Goal: Navigation & Orientation: Find specific page/section

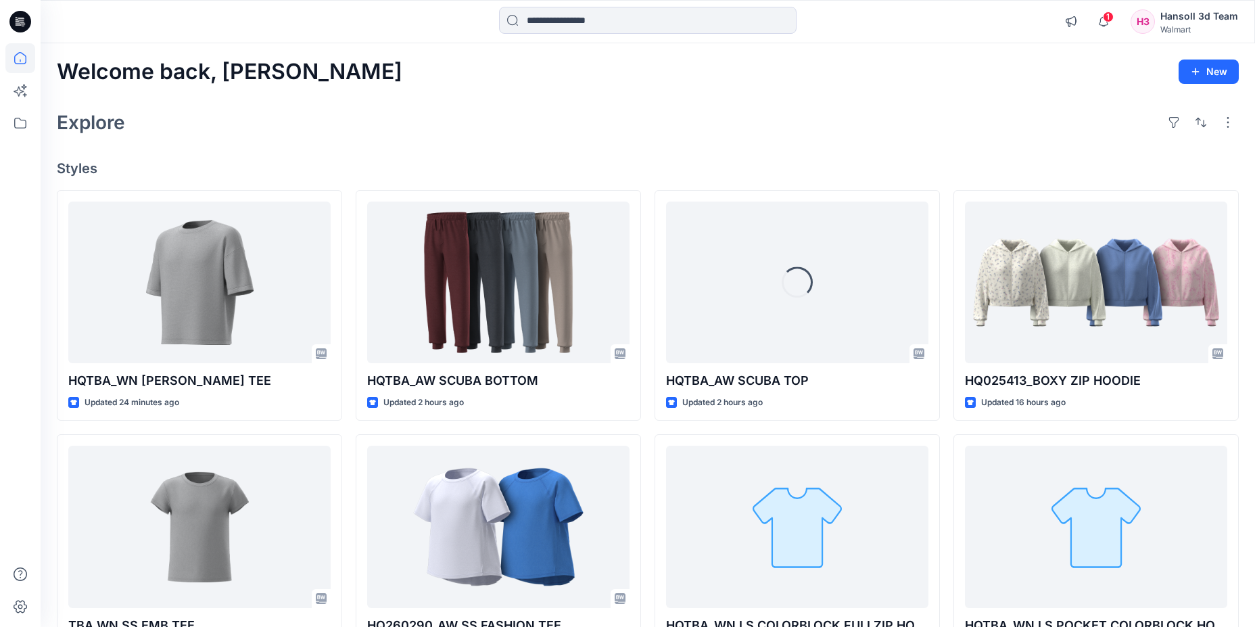
click at [20, 30] on icon at bounding box center [20, 22] width 22 height 22
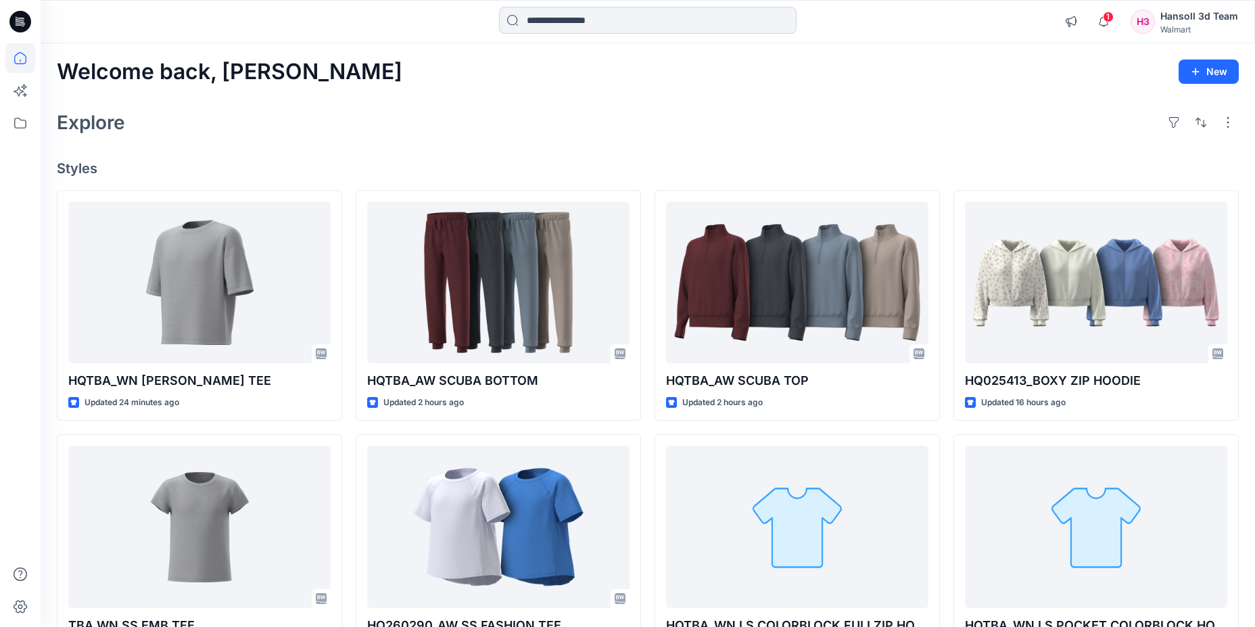
click at [609, 10] on input at bounding box center [648, 20] width 298 height 27
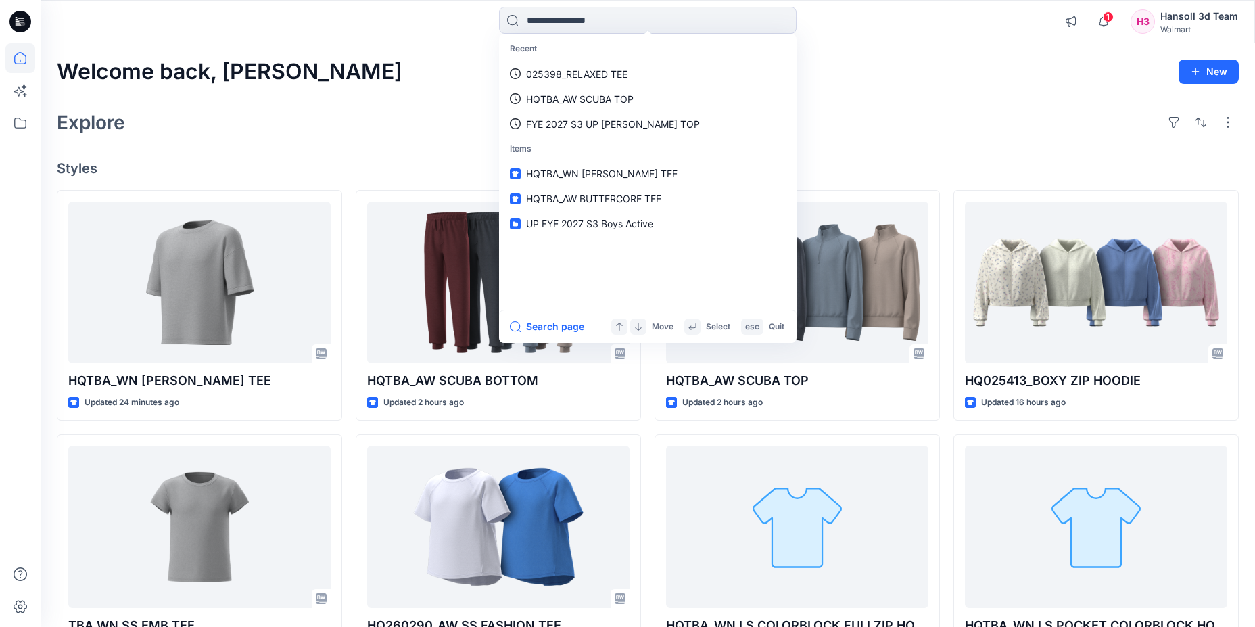
click at [435, 44] on div "Welcome back, [PERSON_NAME] New Explore Styles HQTBA_WN [PERSON_NAME] TEE Updat…" at bounding box center [648, 509] width 1214 height 932
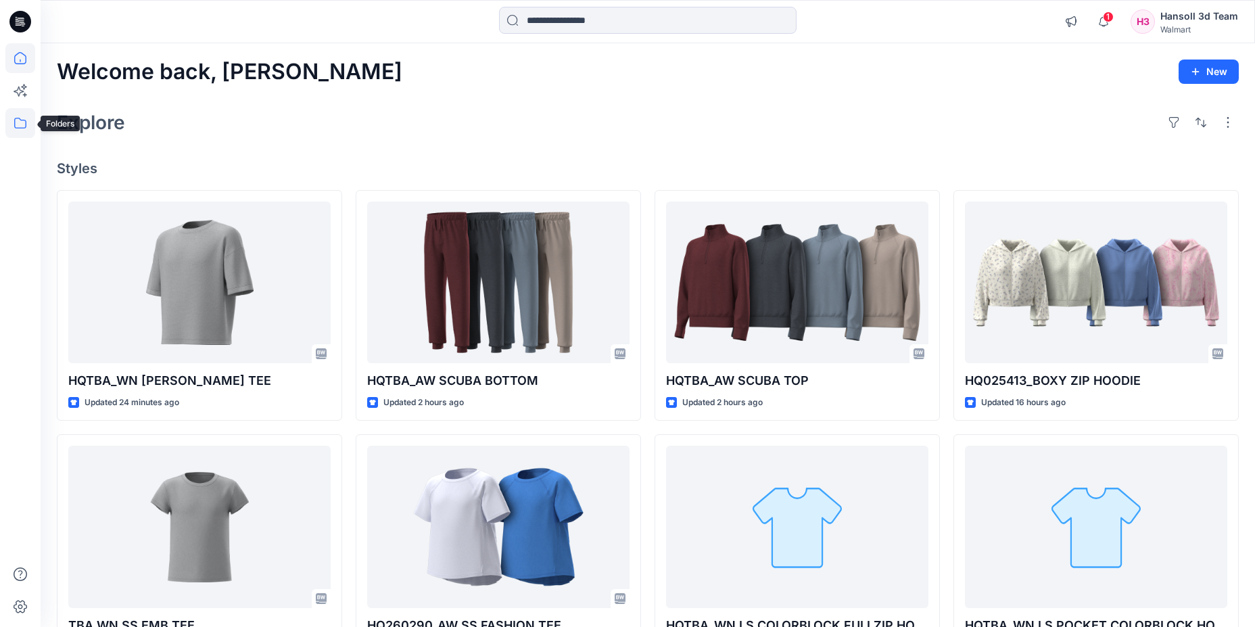
click at [14, 127] on icon at bounding box center [20, 123] width 30 height 30
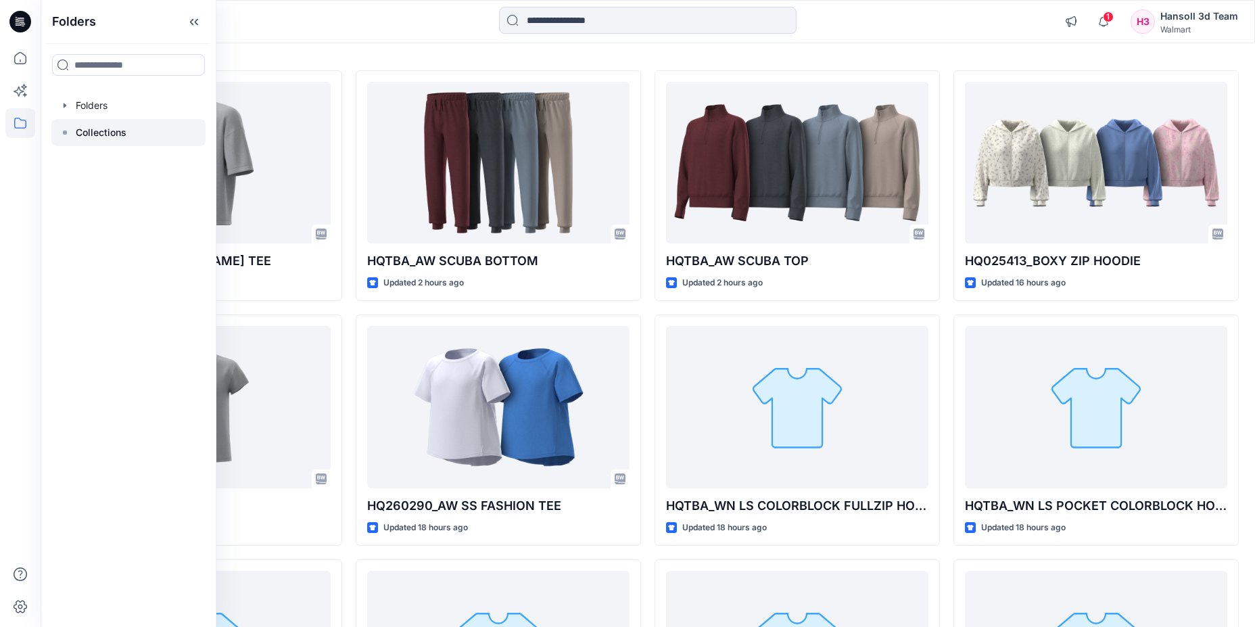
scroll to position [270, 0]
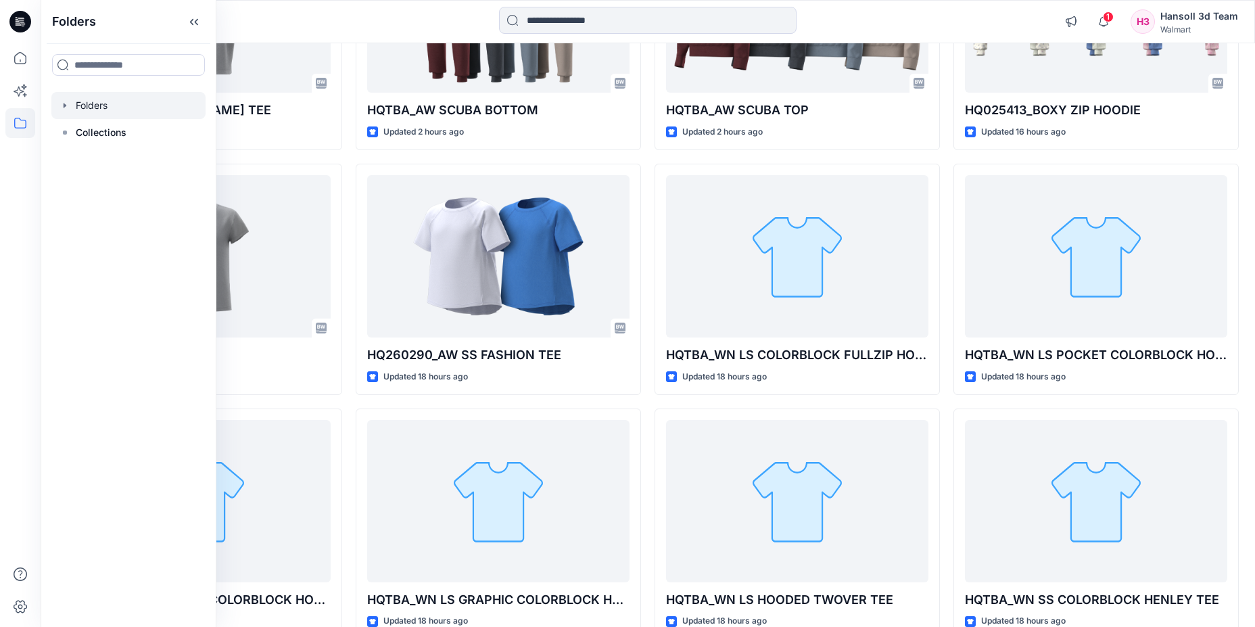
click at [60, 109] on icon "button" at bounding box center [65, 105] width 11 height 11
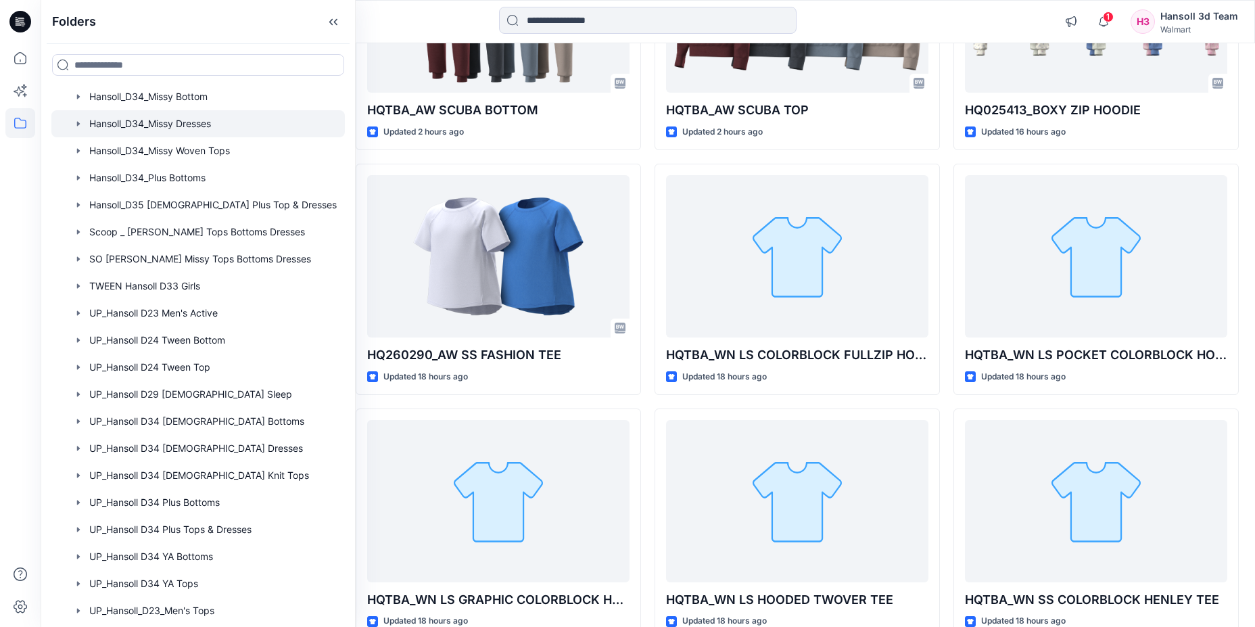
scroll to position [609, 0]
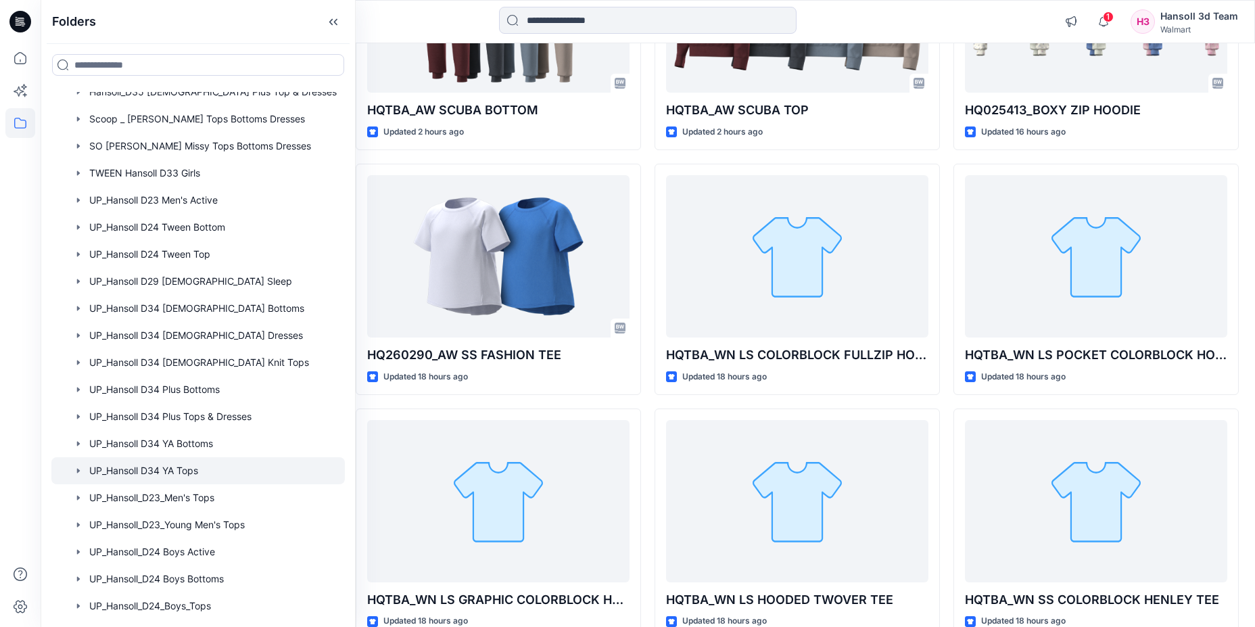
click at [189, 470] on div at bounding box center [197, 470] width 293 height 27
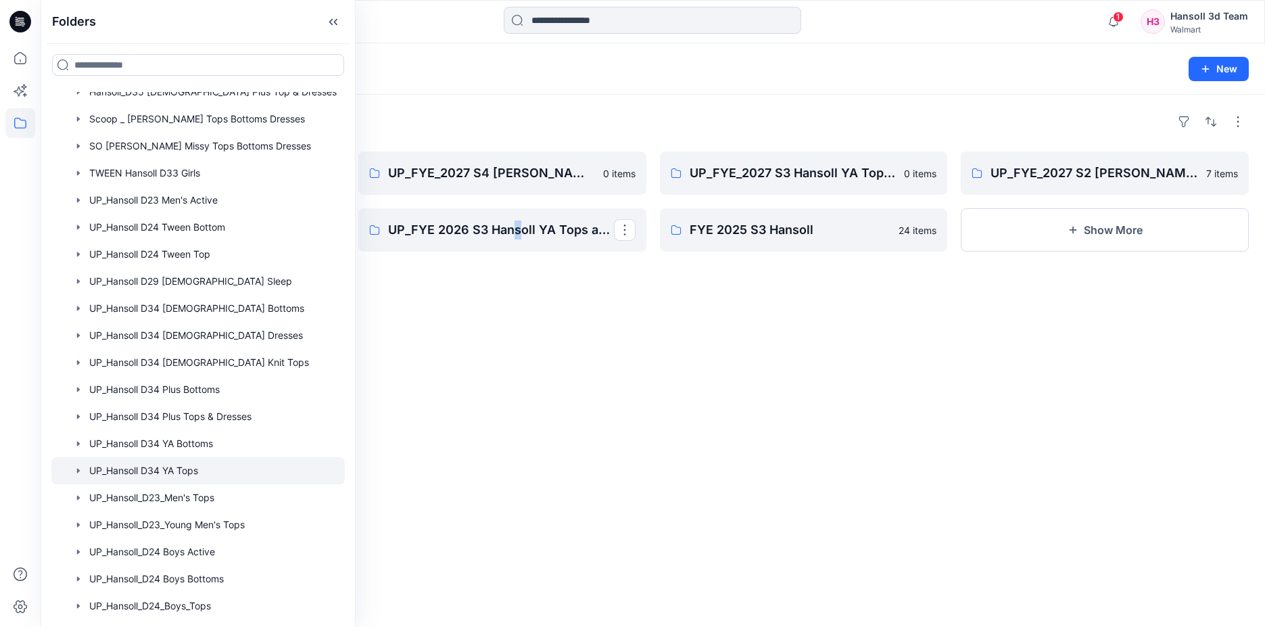
click at [519, 314] on div "Folders UP_FYE_2027 S1 Hansoll YA Tops and Dresses 25 items UP_FYE 2026 S4 Hans…" at bounding box center [653, 361] width 1225 height 532
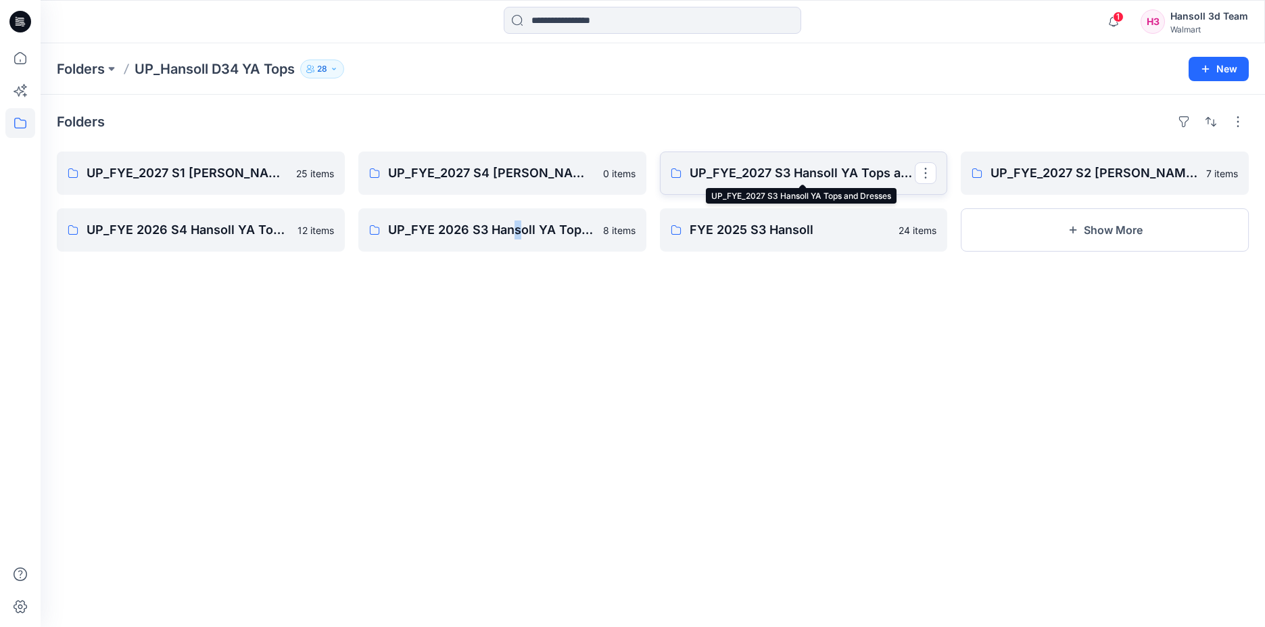
click at [736, 172] on p "UP_FYE_2027 S3 Hansoll YA Tops and Dresses" at bounding box center [803, 173] width 226 height 19
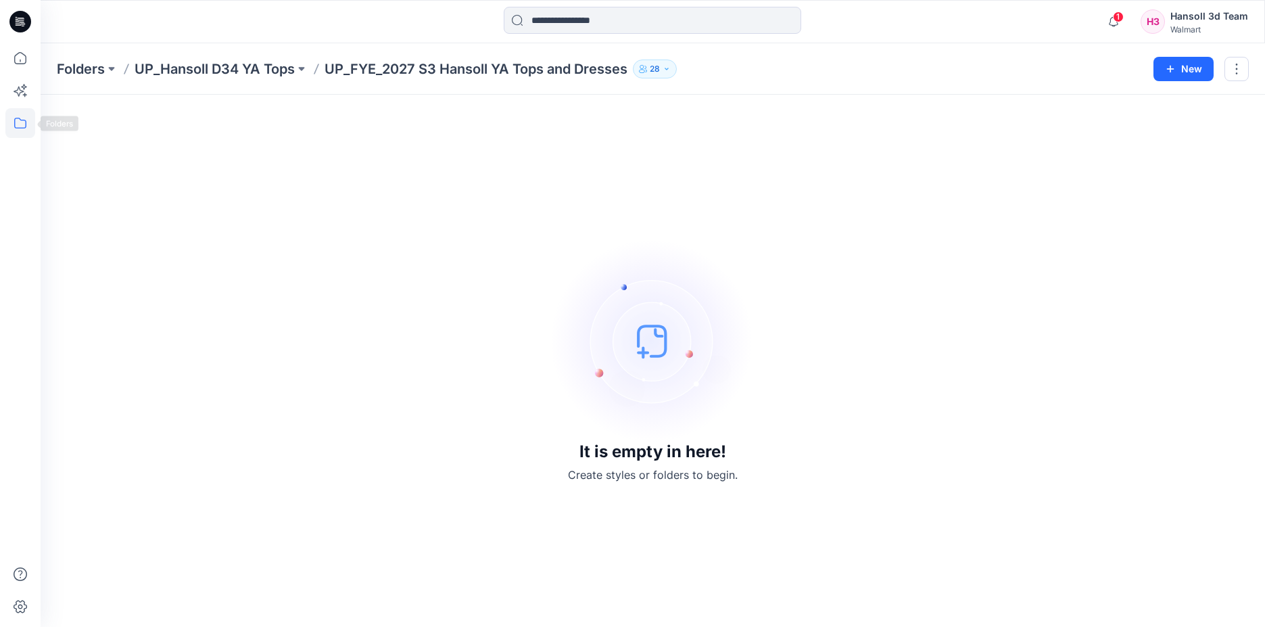
click at [20, 128] on icon at bounding box center [20, 123] width 30 height 30
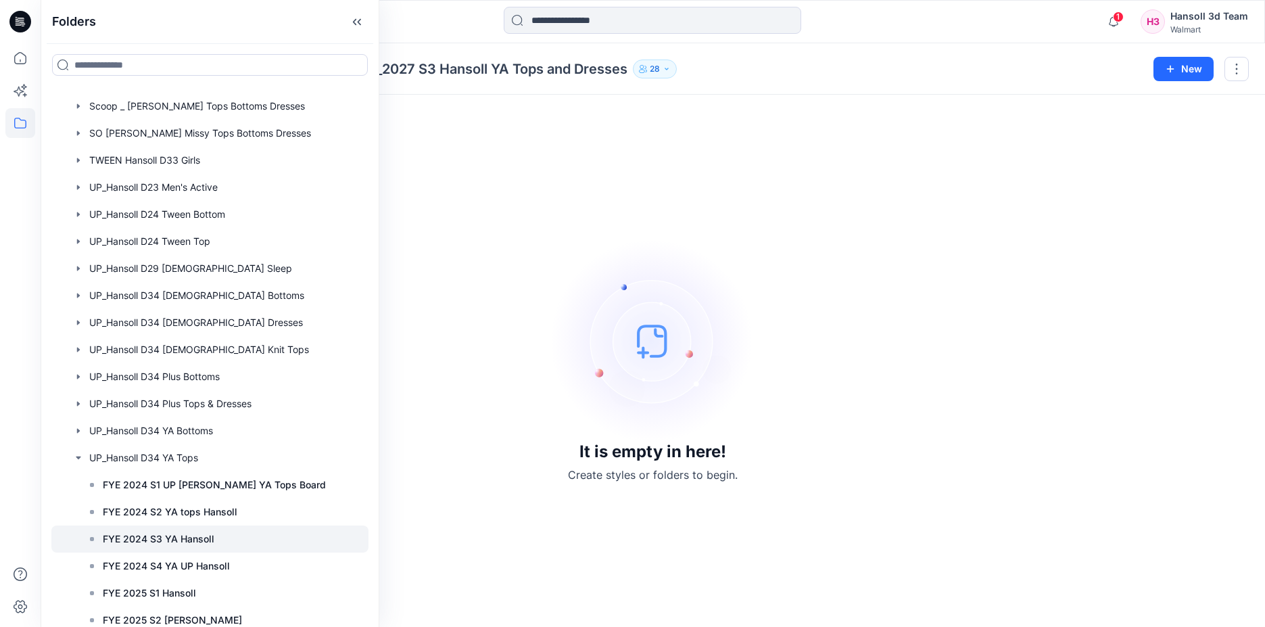
scroll to position [744, 0]
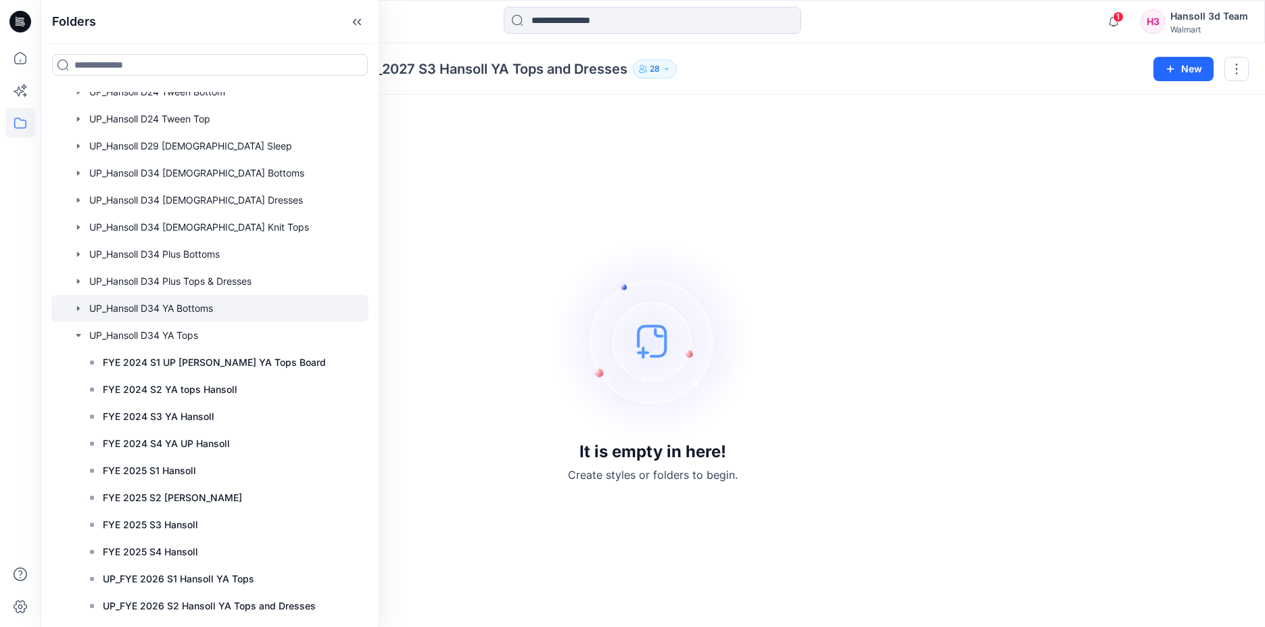
click at [247, 312] on div at bounding box center [209, 308] width 317 height 27
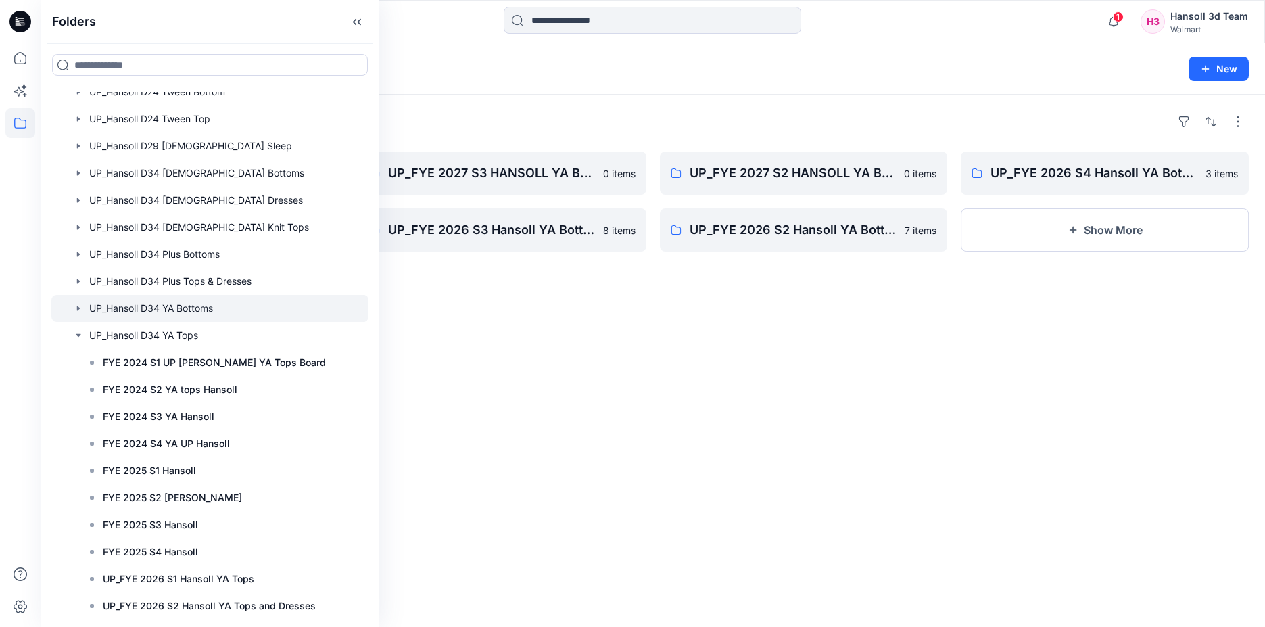
click at [363, 26] on div at bounding box center [653, 22] width 612 height 30
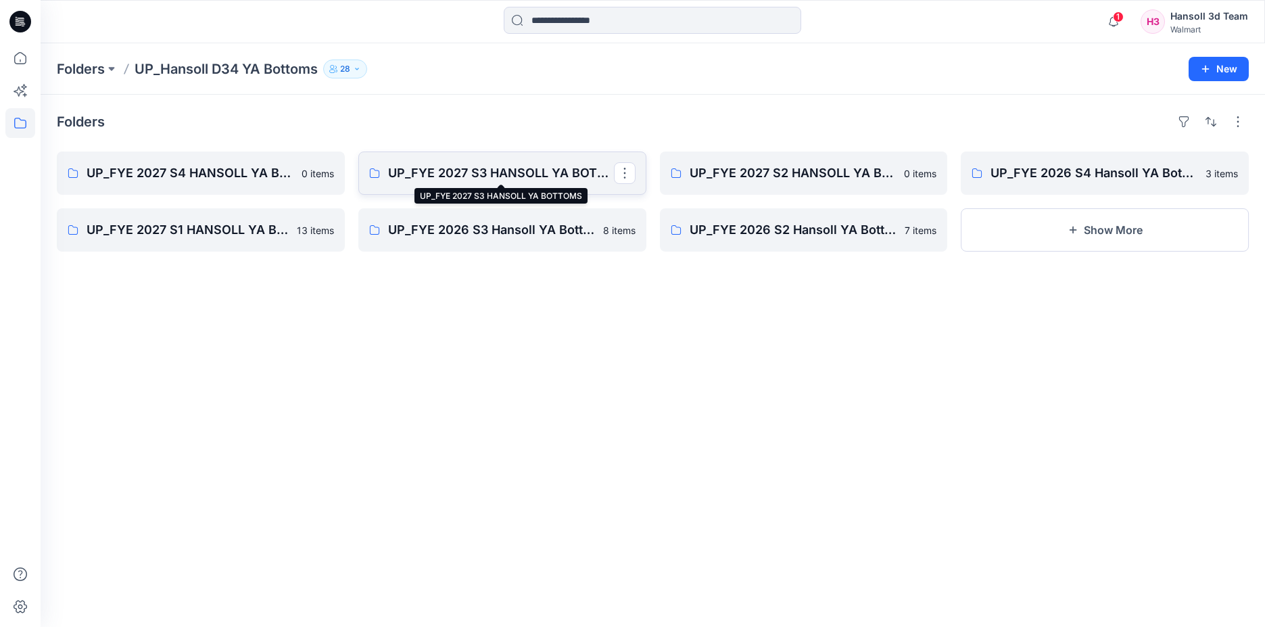
click at [540, 176] on p "UP_FYE 2027 S3 HANSOLL YA BOTTOMS" at bounding box center [501, 173] width 226 height 19
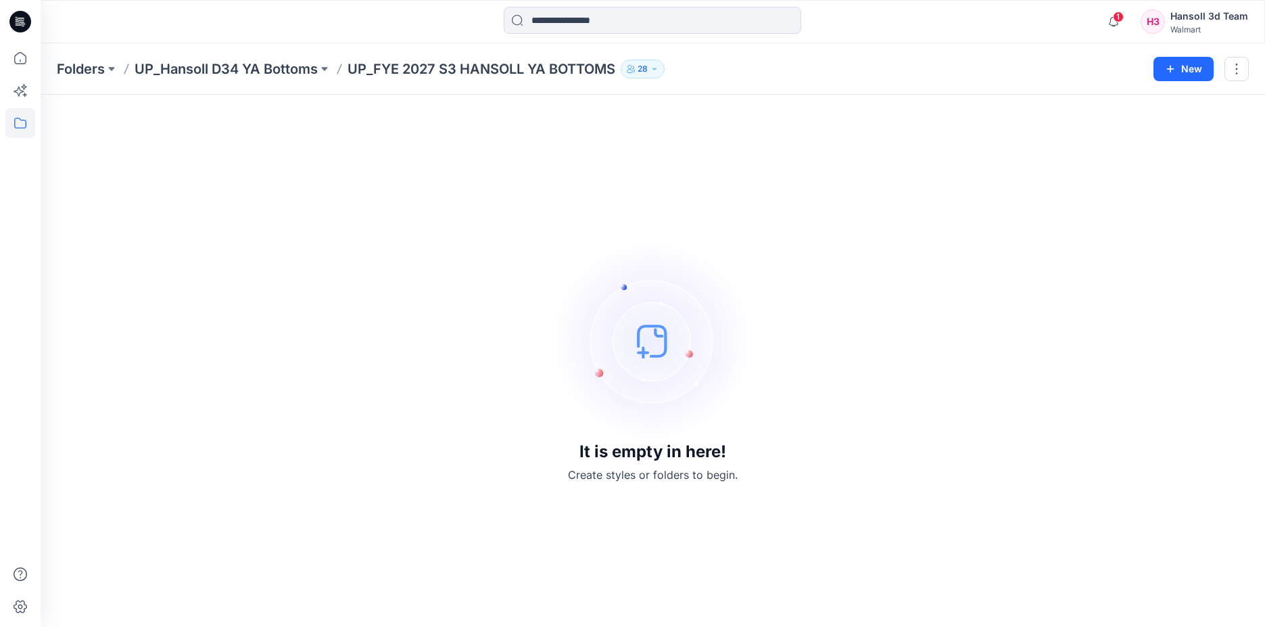
drag, startPoint x: 915, startPoint y: 194, endPoint x: 890, endPoint y: 122, distance: 76.3
click at [914, 191] on div "It is empty in here! Create styles or folders to begin." at bounding box center [653, 361] width 1192 height 500
